Goal: Information Seeking & Learning: Learn about a topic

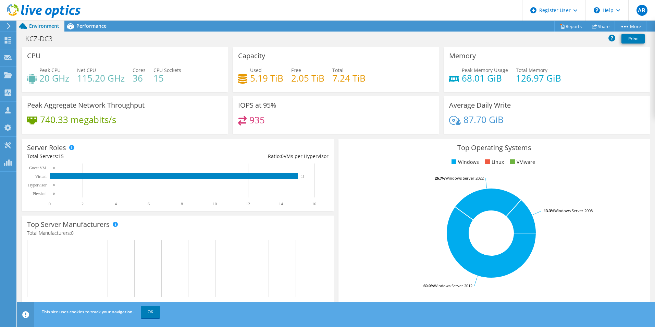
scroll to position [103, 0]
click at [89, 28] on span "Performance" at bounding box center [91, 26] width 30 height 7
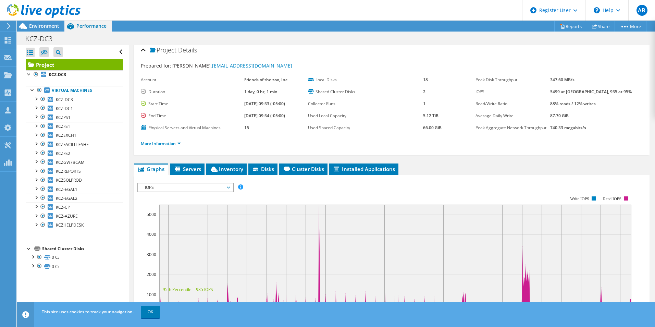
scroll to position [0, 0]
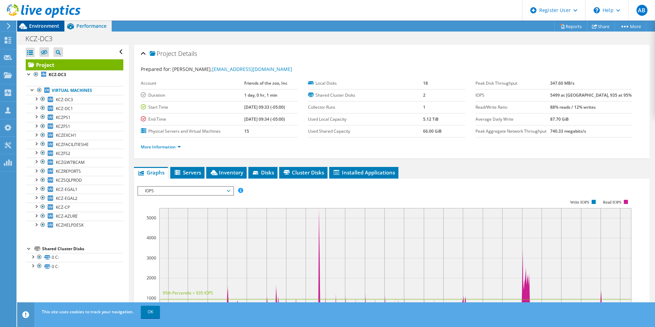
click at [43, 24] on span "Environment" at bounding box center [44, 26] width 30 height 7
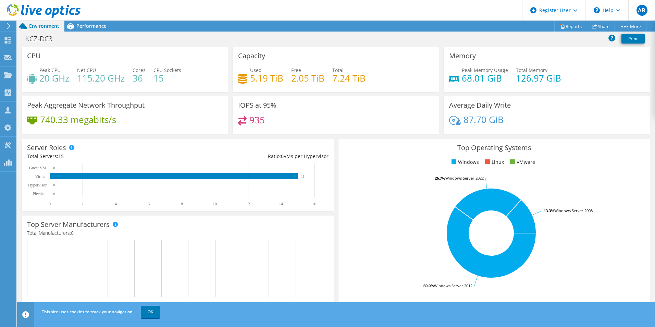
scroll to position [154, 0]
click at [574, 23] on link "Reports" at bounding box center [570, 26] width 33 height 11
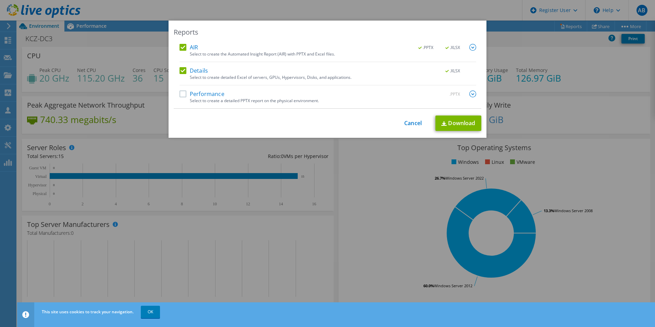
click at [181, 97] on label "Performance" at bounding box center [201, 93] width 45 height 7
click at [0, 0] on input "Performance" at bounding box center [0, 0] width 0 height 0
click at [457, 123] on link "Download" at bounding box center [458, 122] width 46 height 15
click at [371, 192] on div "Reports AIR .PPTX .XLSX Select to create the Automated Insight Report (AIR) wit…" at bounding box center [327, 164] width 655 height 286
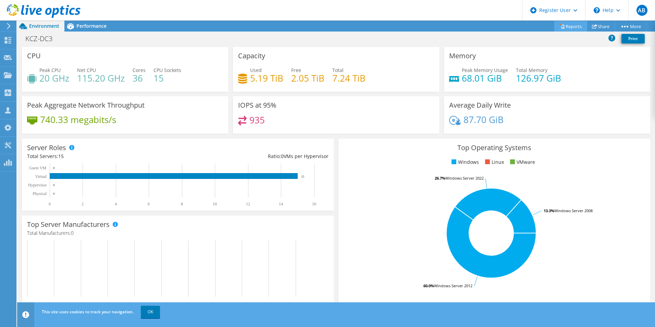
click at [559, 22] on link "Reports" at bounding box center [570, 26] width 33 height 11
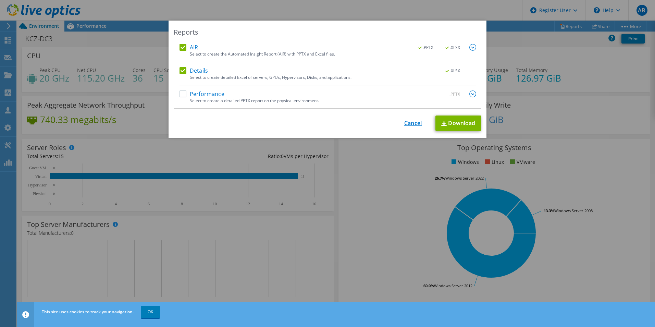
click at [409, 122] on link "Cancel" at bounding box center [412, 123] width 17 height 7
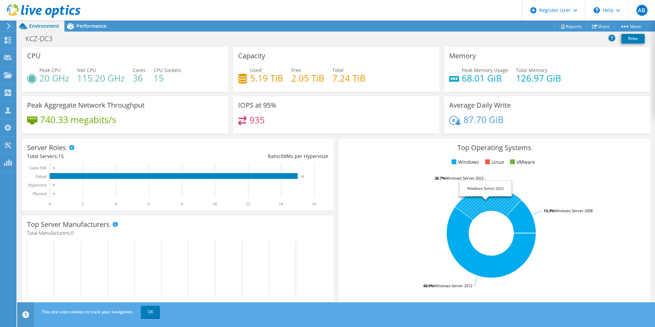
scroll to position [51, 0]
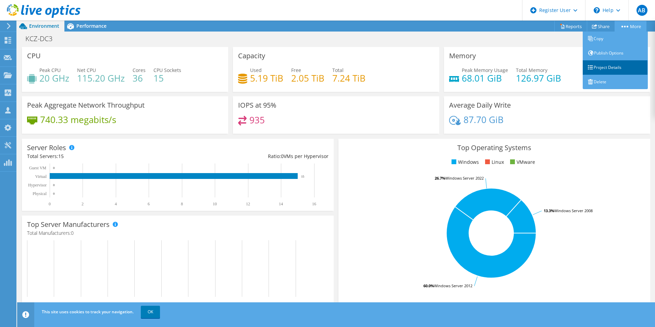
click at [607, 71] on link "Project Details" at bounding box center [614, 67] width 65 height 14
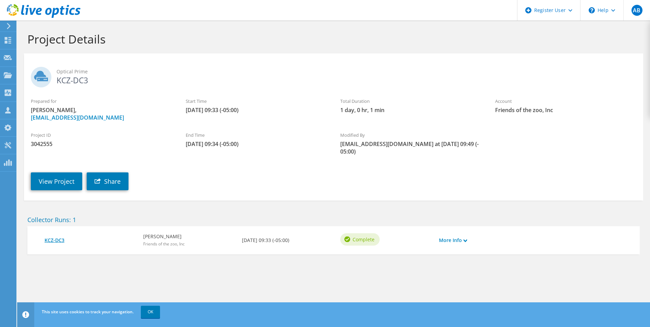
click at [63, 239] on link "KCZ-DC3" at bounding box center [91, 240] width 92 height 8
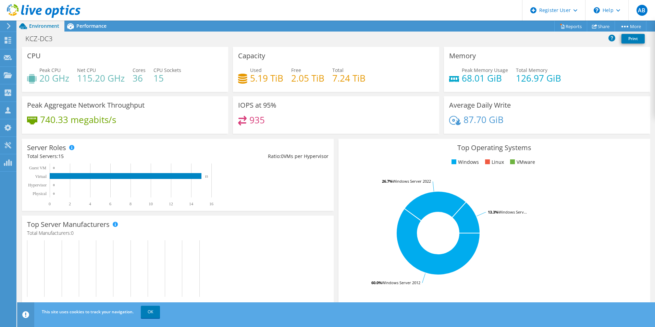
scroll to position [115, 0]
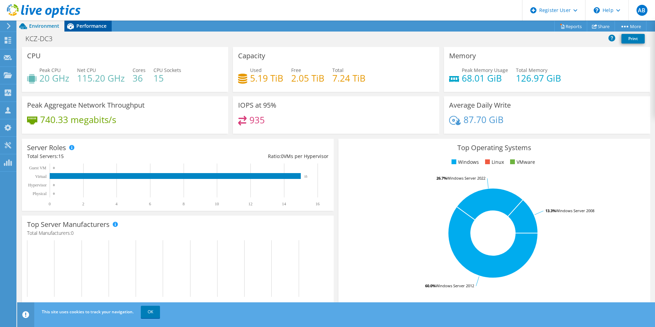
click at [93, 25] on span "Performance" at bounding box center [91, 26] width 30 height 7
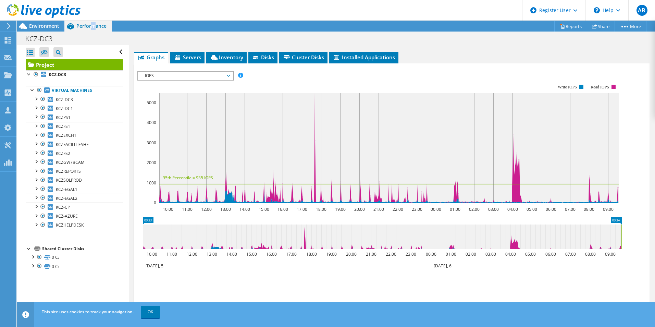
click at [317, 77] on rect at bounding box center [377, 143] width 481 height 137
click at [192, 58] on span "Servers" at bounding box center [187, 57] width 27 height 7
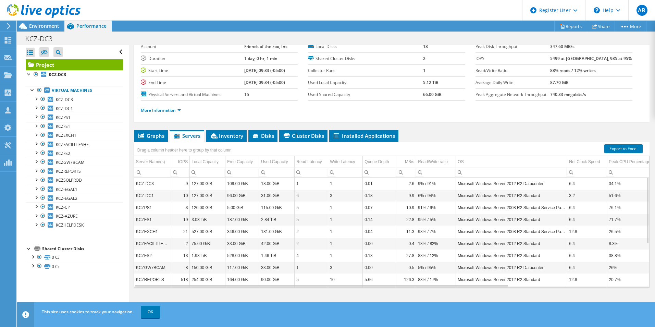
scroll to position [0, 0]
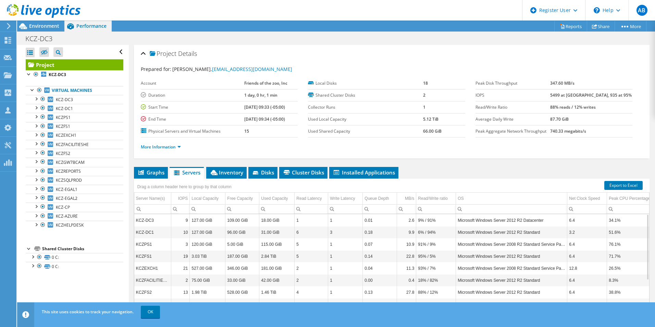
click at [145, 54] on div "Project Details" at bounding box center [392, 54] width 502 height 15
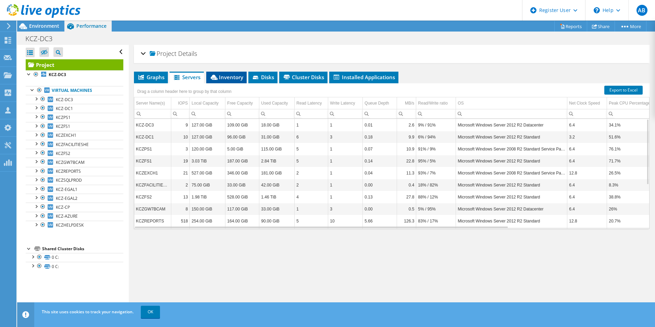
click at [239, 79] on span "Inventory" at bounding box center [227, 77] width 34 height 7
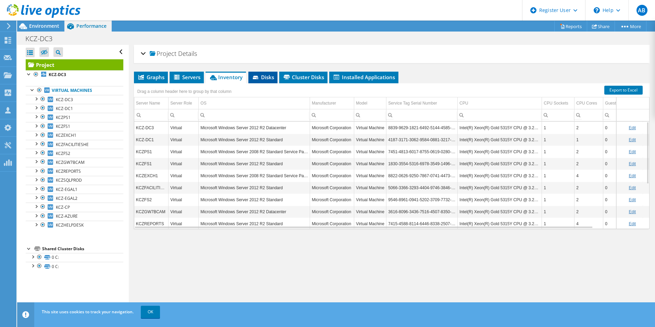
click at [270, 79] on span "Disks" at bounding box center [263, 77] width 22 height 7
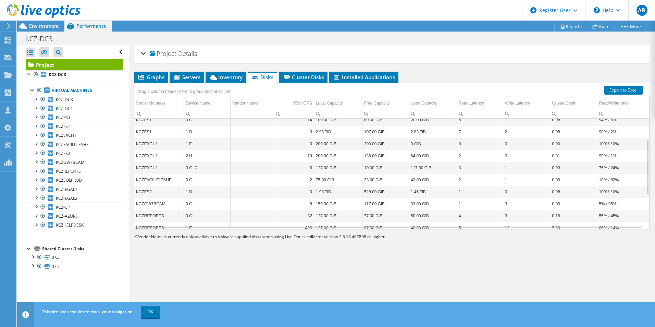
scroll to position [109, 0]
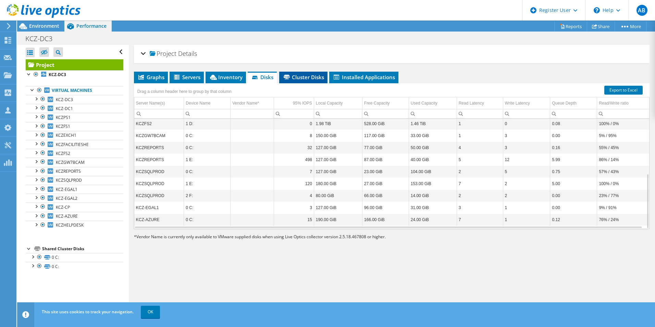
click at [301, 80] on span "Cluster Disks" at bounding box center [303, 77] width 41 height 7
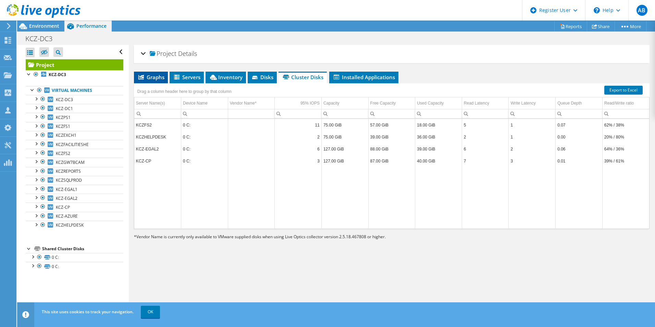
click at [149, 79] on span "Graphs" at bounding box center [150, 77] width 27 height 7
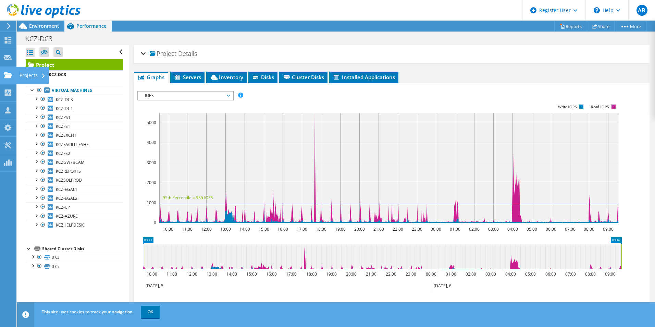
click at [25, 75] on div "Projects" at bounding box center [32, 75] width 33 height 17
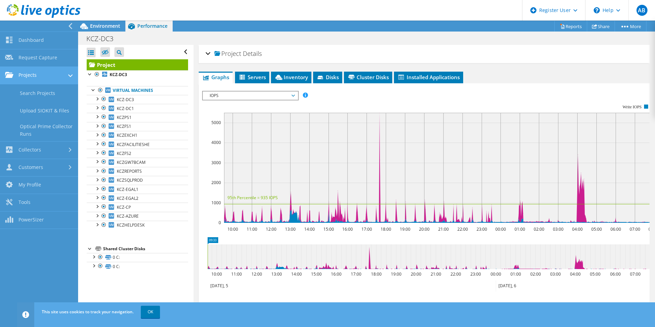
click at [26, 76] on link "Projects" at bounding box center [39, 75] width 78 height 17
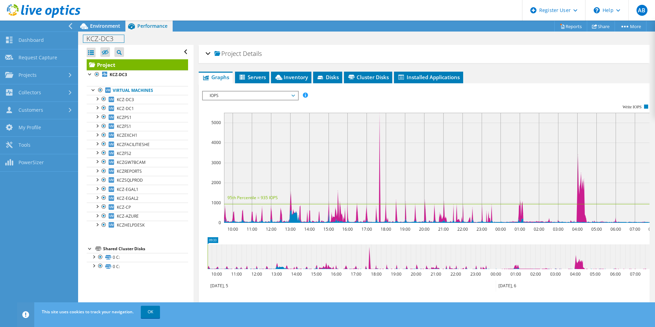
click at [116, 32] on div "KCZ-DC3 Print" at bounding box center [366, 38] width 577 height 13
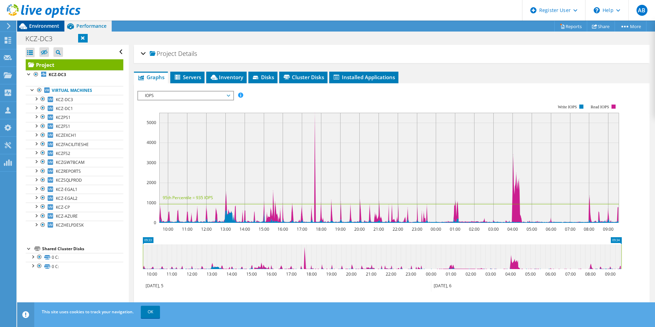
click at [48, 26] on span "Environment" at bounding box center [44, 26] width 30 height 7
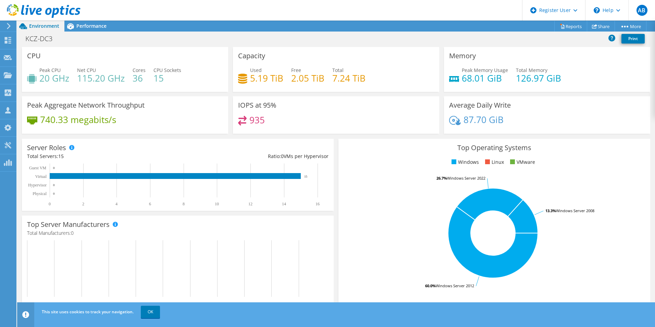
click at [153, 53] on div "CPU Peak CPU 20 GHz Net CPU 115.20 GHz Cores 36 CPU Sockets 15" at bounding box center [125, 69] width 206 height 45
click at [155, 314] on link "OK" at bounding box center [150, 311] width 19 height 12
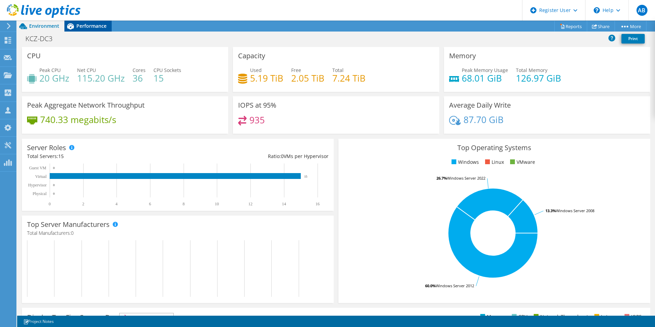
click at [96, 29] on div "Performance" at bounding box center [87, 26] width 47 height 11
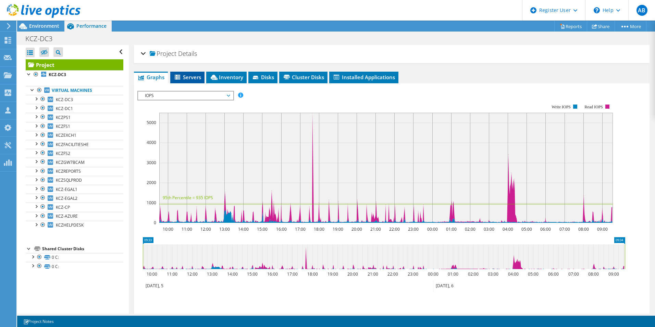
click at [190, 77] on span "Servers" at bounding box center [187, 77] width 27 height 7
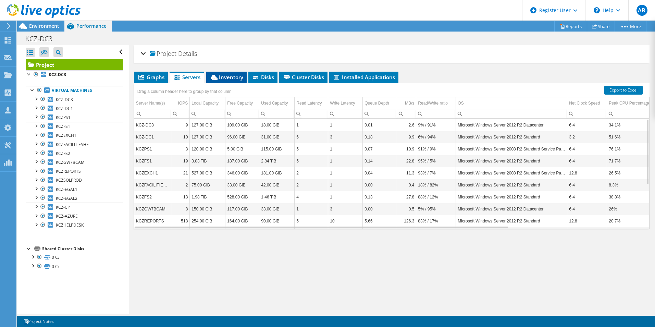
click at [237, 82] on li "Inventory" at bounding box center [226, 78] width 40 height 12
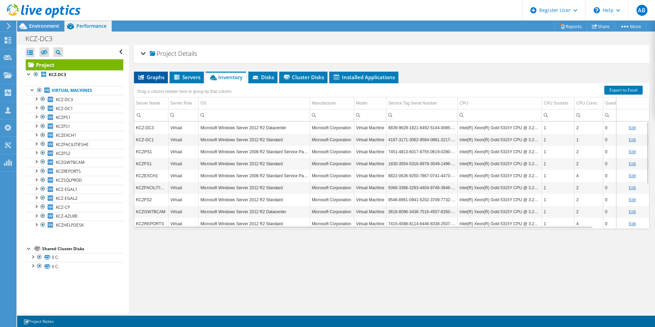
click at [149, 72] on li "Graphs" at bounding box center [151, 78] width 34 height 12
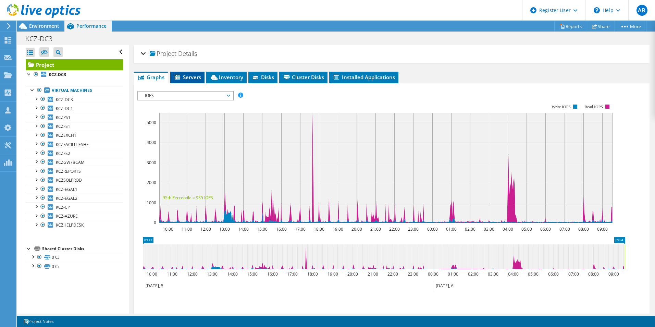
click at [191, 76] on span "Servers" at bounding box center [187, 77] width 27 height 7
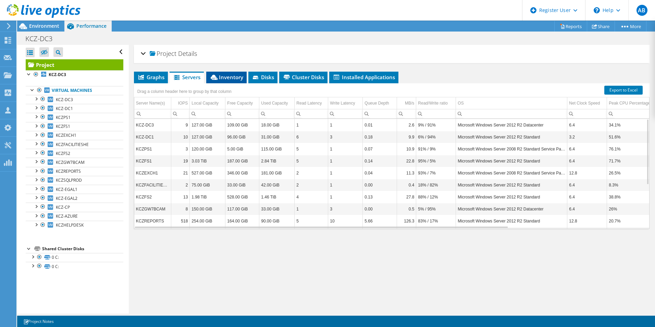
click at [240, 76] on span "Inventory" at bounding box center [227, 77] width 34 height 7
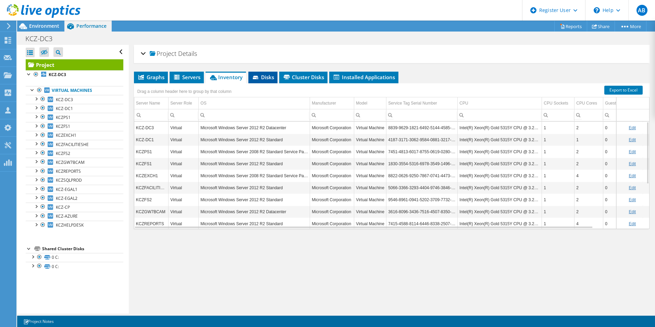
click at [265, 75] on span "Disks" at bounding box center [263, 77] width 22 height 7
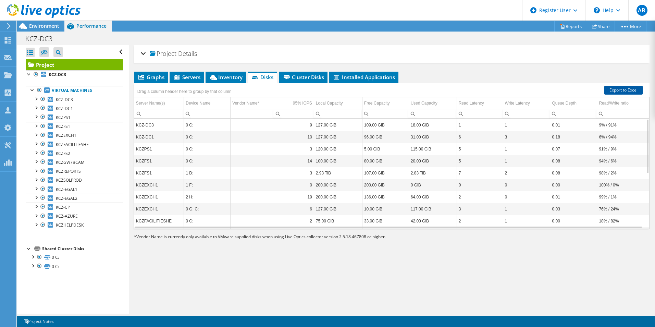
click at [618, 92] on link "Export to Excel" at bounding box center [623, 90] width 38 height 9
click at [245, 278] on div "Project Details Prepared for: [PERSON_NAME], [EMAIL_ADDRESS][DOMAIN_NAME] Accou…" at bounding box center [392, 179] width 526 height 268
click at [319, 78] on span "Cluster Disks" at bounding box center [303, 77] width 41 height 7
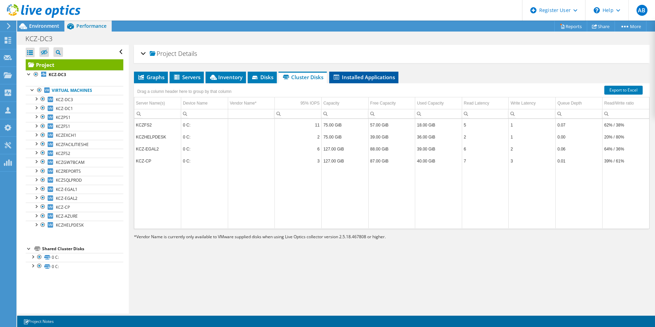
click at [359, 80] on span "Installed Applications" at bounding box center [364, 77] width 62 height 7
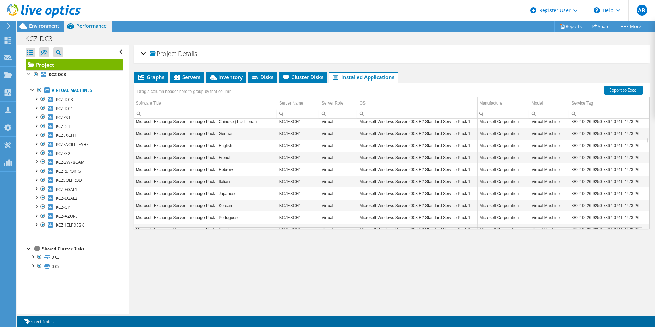
scroll to position [1151, 0]
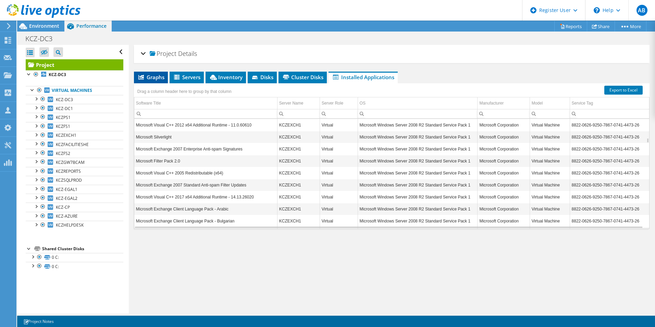
click at [157, 81] on li "Graphs" at bounding box center [151, 78] width 34 height 12
